Goal: Information Seeking & Learning: Check status

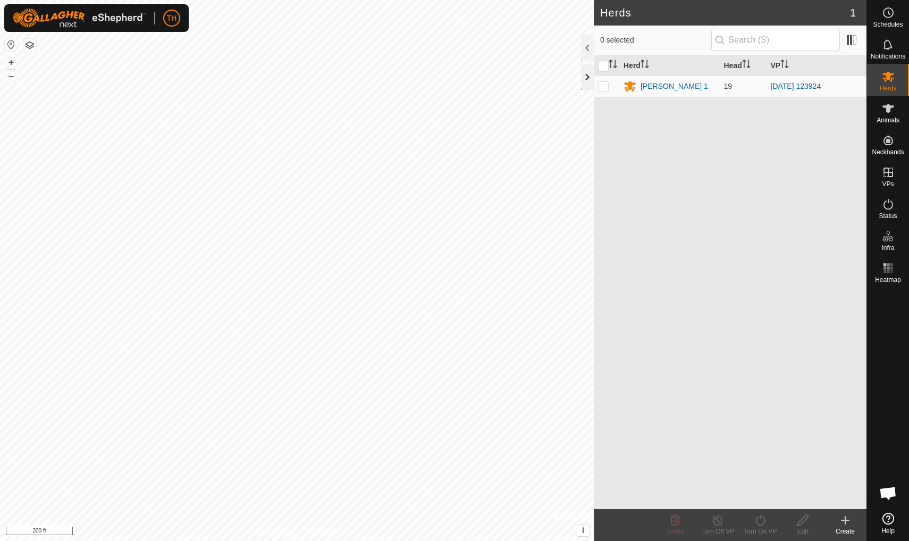
click at [588, 78] on div at bounding box center [587, 77] width 13 height 26
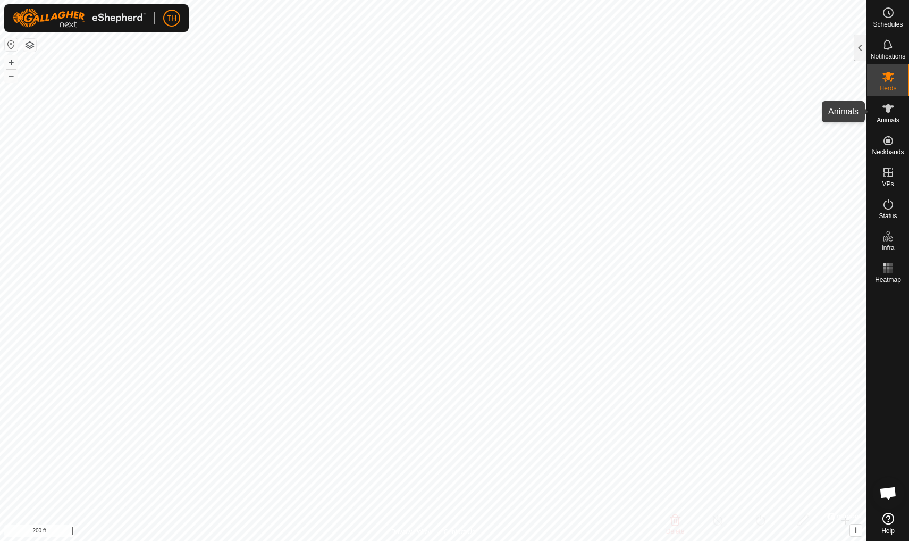
click at [703, 113] on icon at bounding box center [888, 108] width 13 height 13
click at [703, 44] on div at bounding box center [860, 48] width 13 height 26
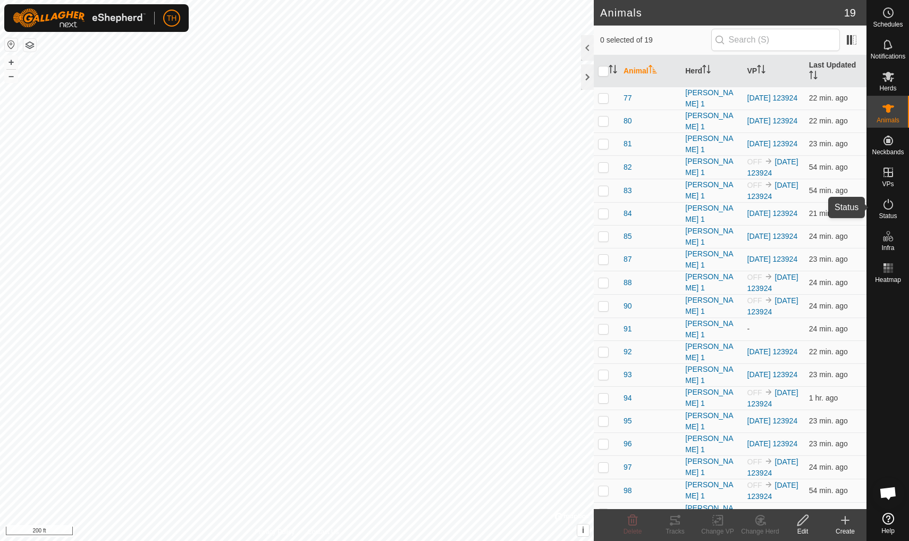
click at [703, 204] on icon at bounding box center [888, 204] width 13 height 13
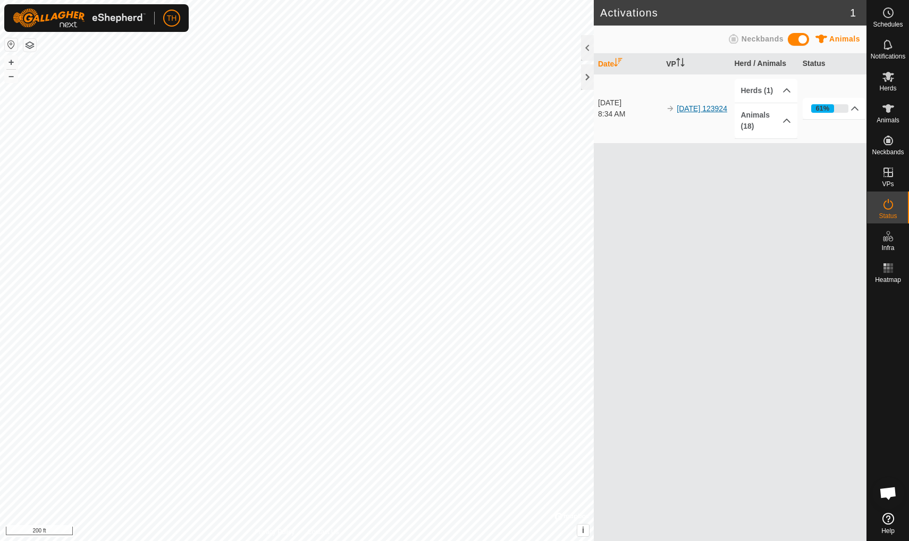
click at [695, 105] on link "[DATE] 123924" at bounding box center [702, 108] width 51 height 9
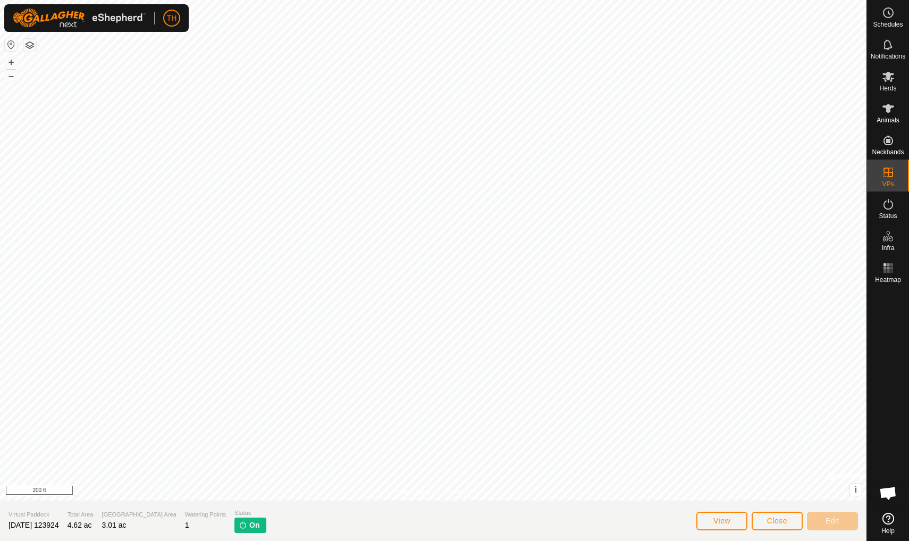
click at [703, 472] on span "View" at bounding box center [721, 520] width 17 height 9
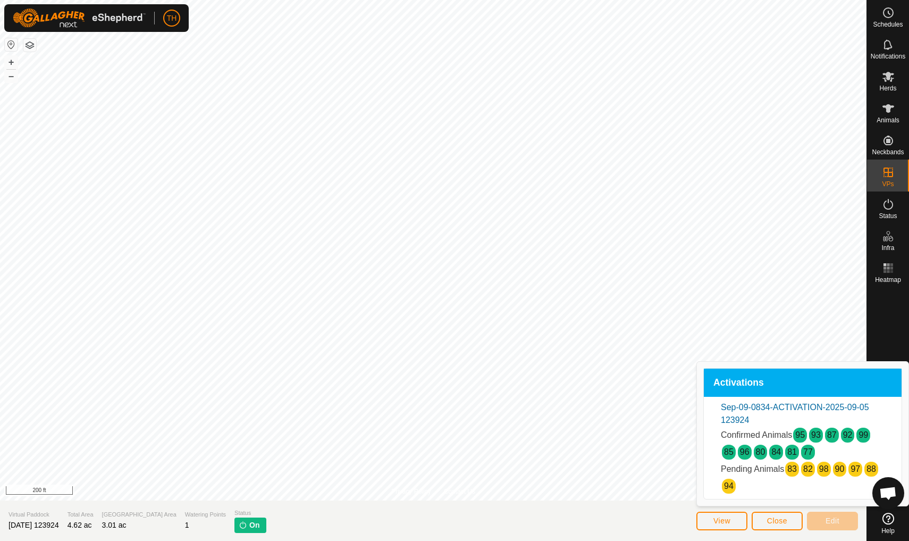
click at [703, 472] on span "Close" at bounding box center [777, 520] width 20 height 9
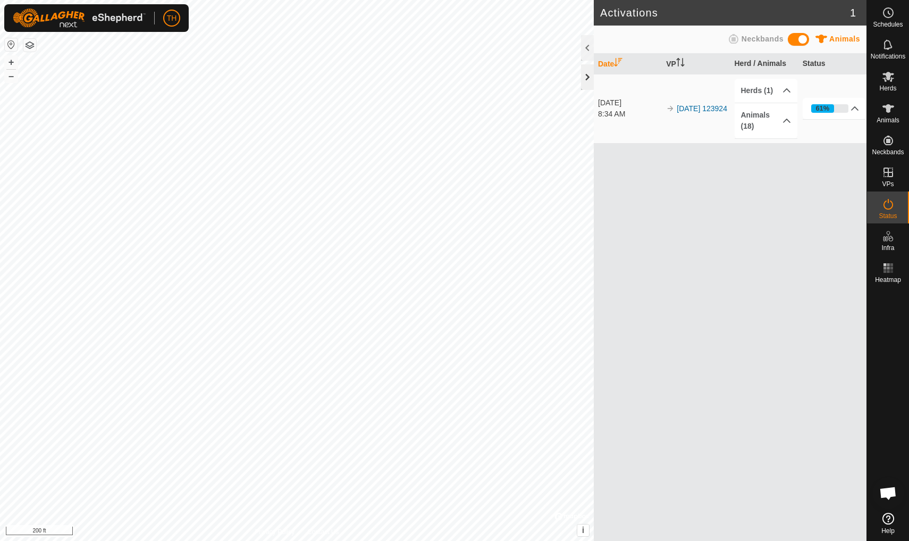
click at [586, 77] on div at bounding box center [587, 77] width 13 height 26
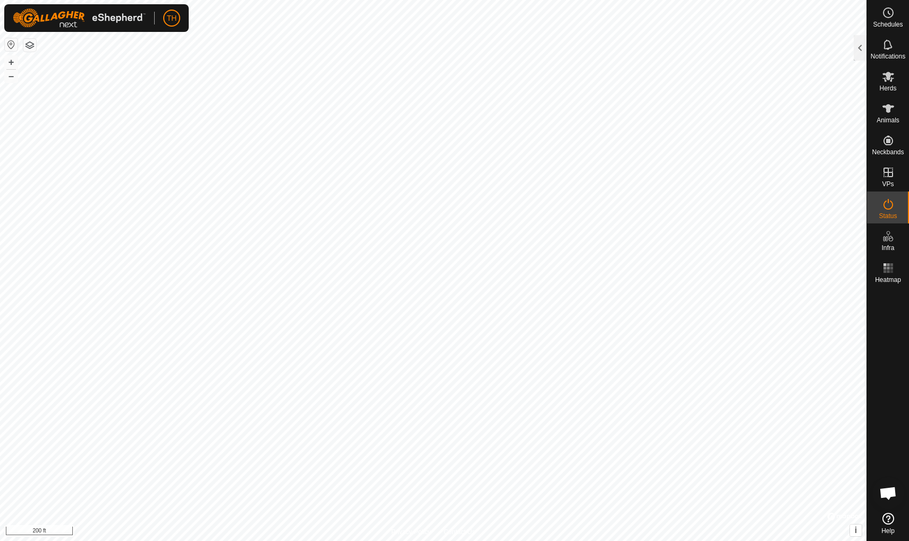
click at [703, 110] on icon at bounding box center [888, 108] width 12 height 9
click at [703, 48] on div at bounding box center [860, 48] width 13 height 26
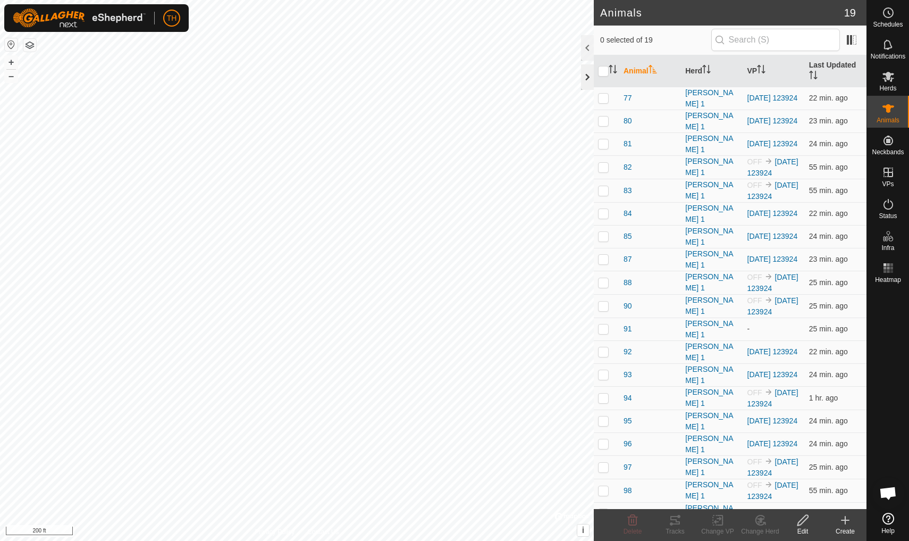
click at [589, 74] on div at bounding box center [587, 77] width 13 height 26
